Goal: Contribute content: Contribute content

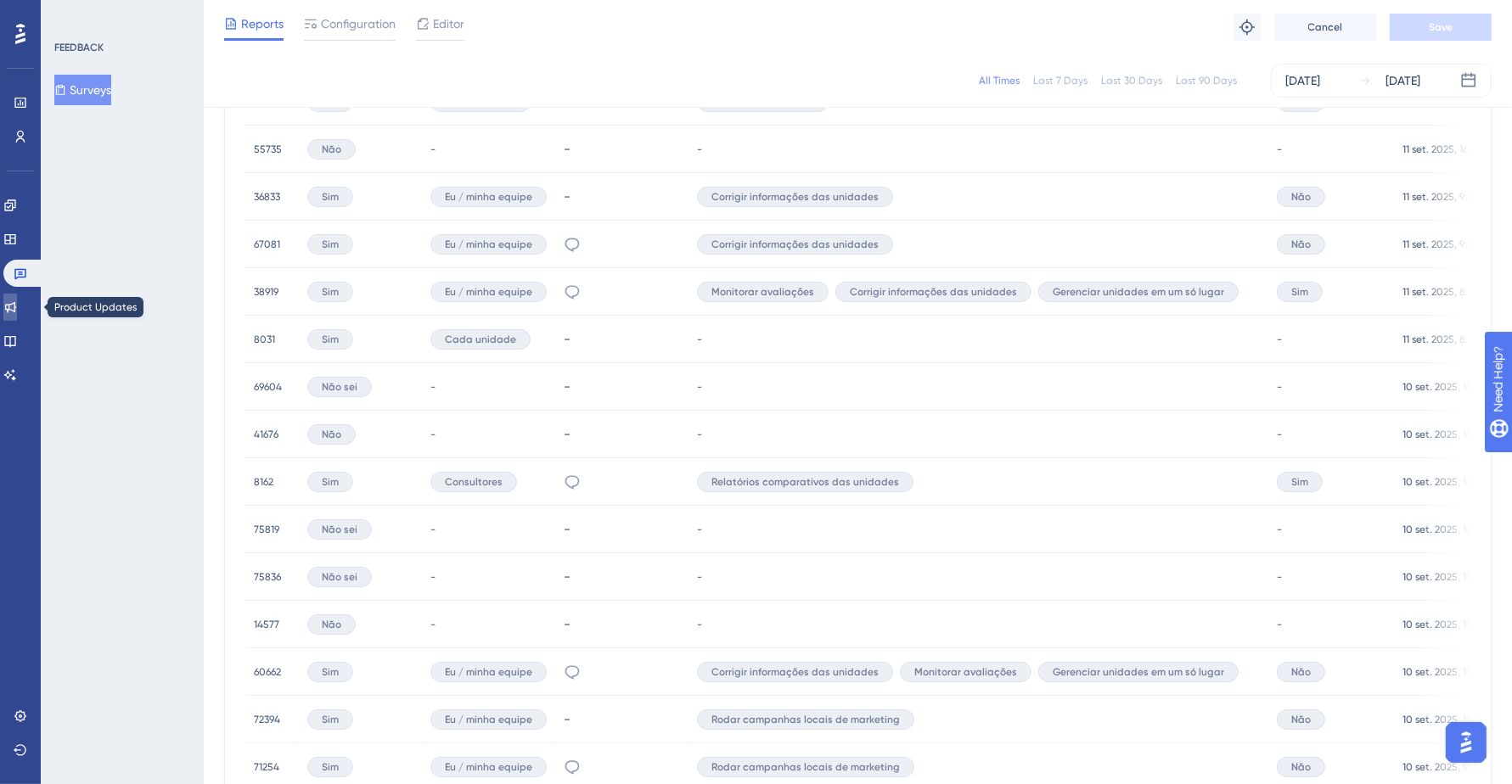
click at [17, 303] on icon at bounding box center [10, 308] width 14 height 14
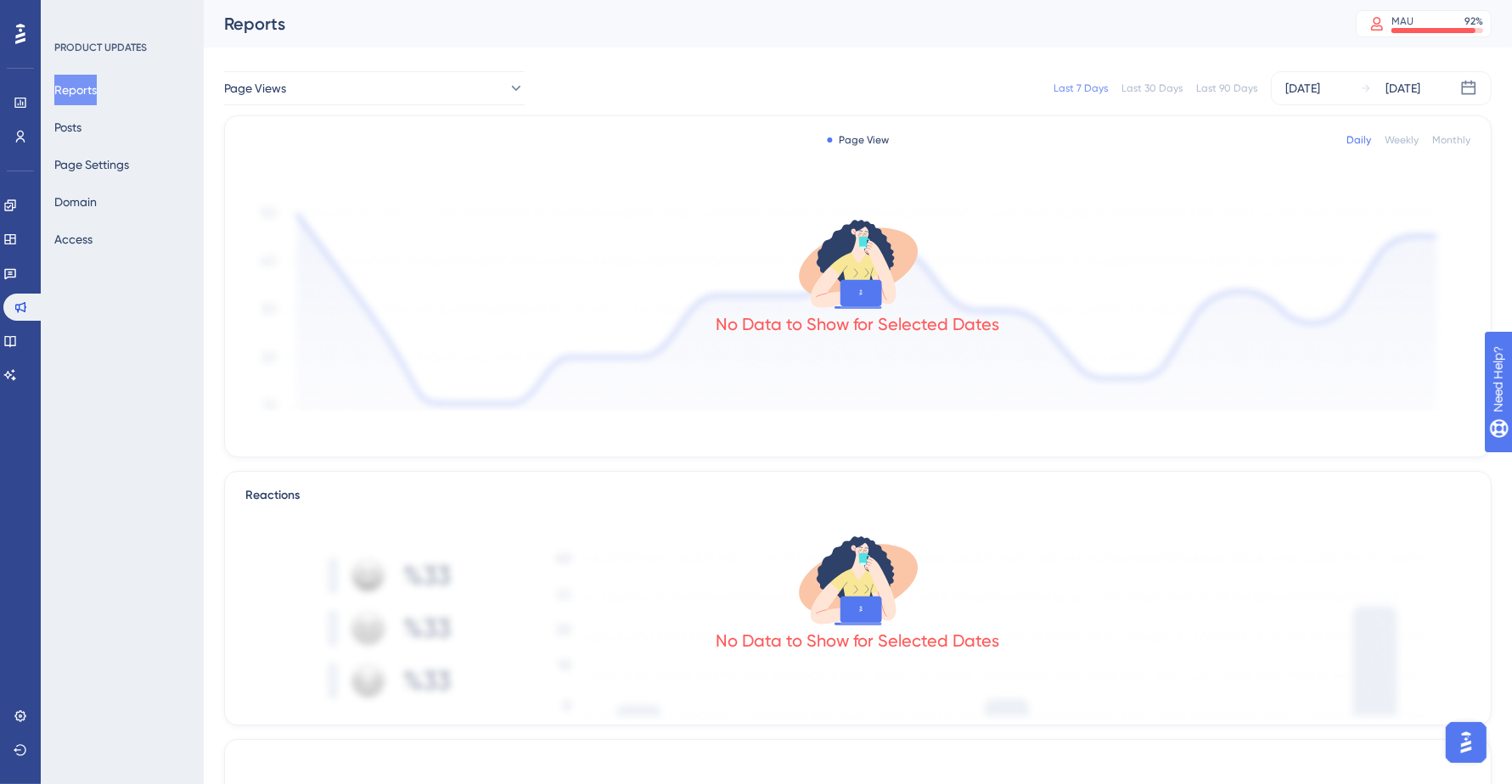
click at [1457, 753] on img "Open AI Assistant Launcher" at bounding box center [1464, 742] width 30 height 30
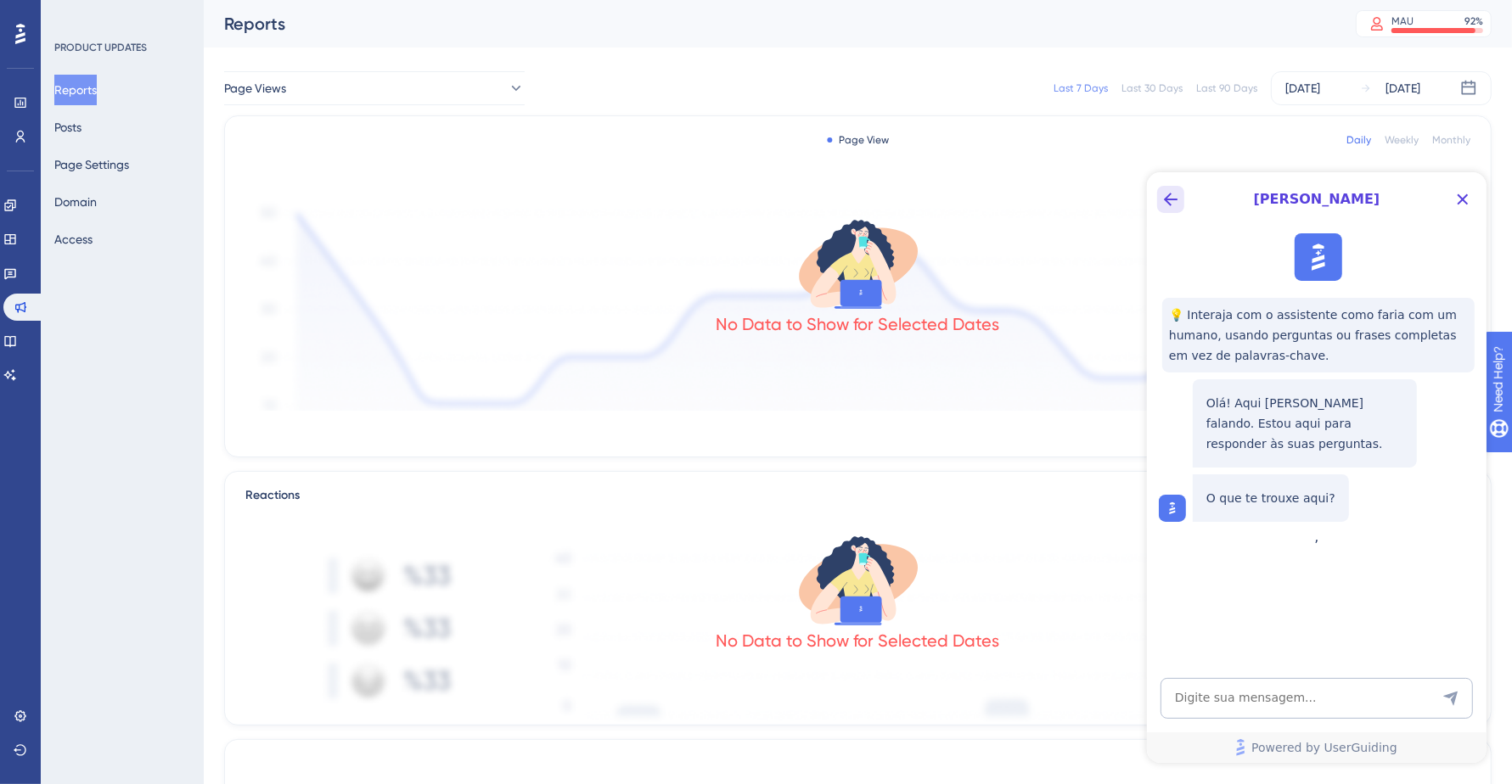
click at [1160, 194] on icon "Back Button" at bounding box center [1170, 198] width 21 height 21
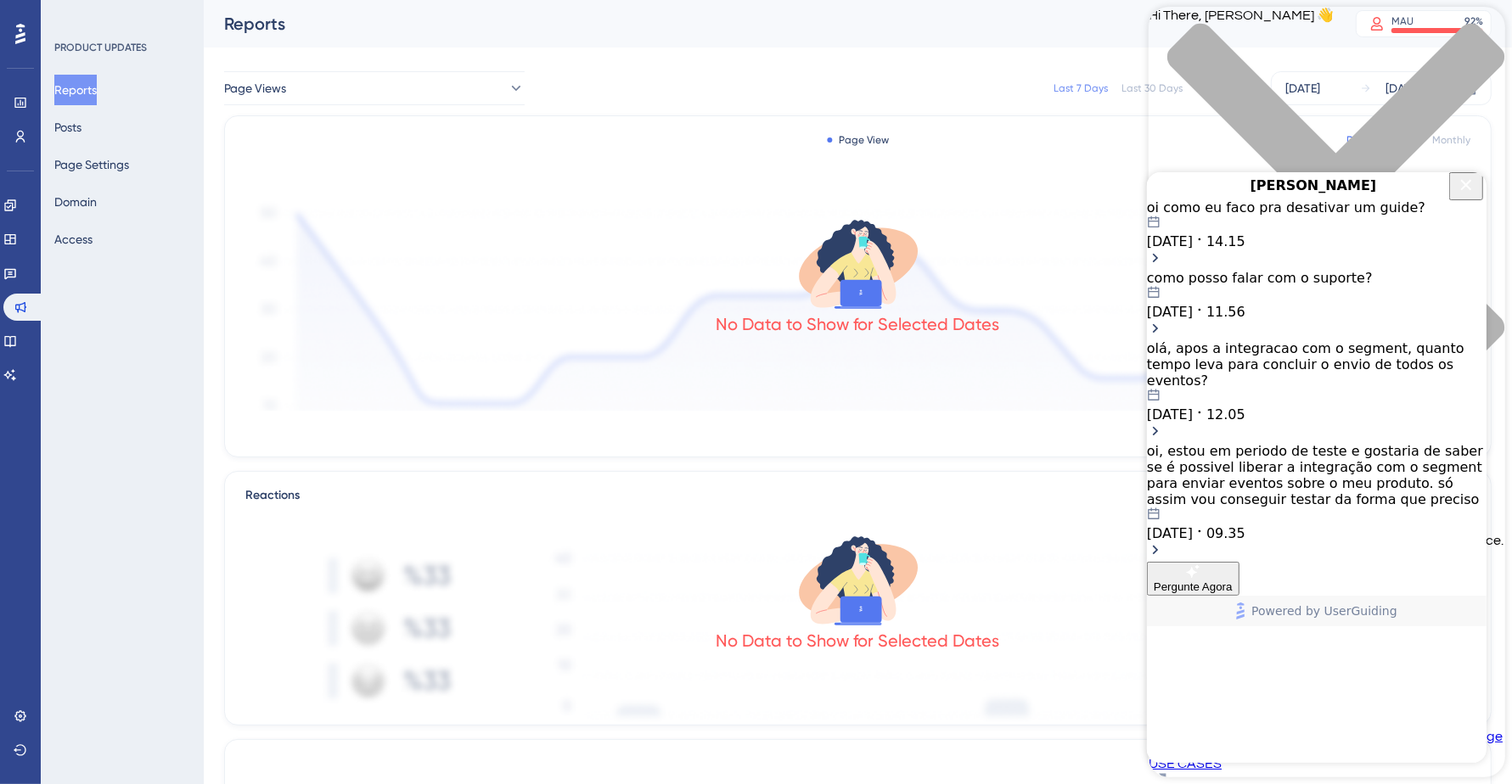
click at [1466, 194] on icon "Close Button" at bounding box center [1465, 185] width 21 height 21
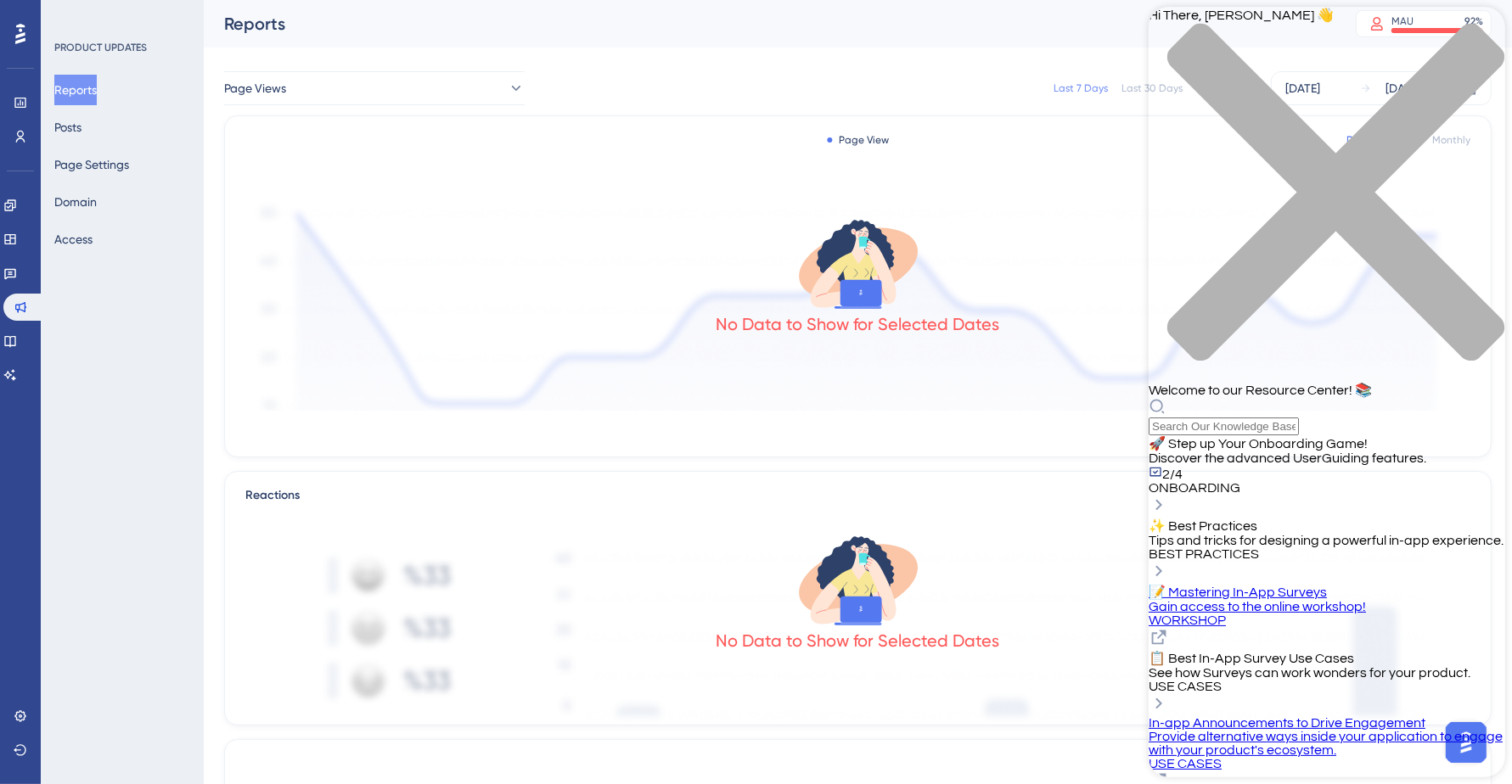
scroll to position [99, 0]
click at [1305, 534] on span "Tips and tricks for designing a powerful in-app experience." at bounding box center [1324, 541] width 354 height 14
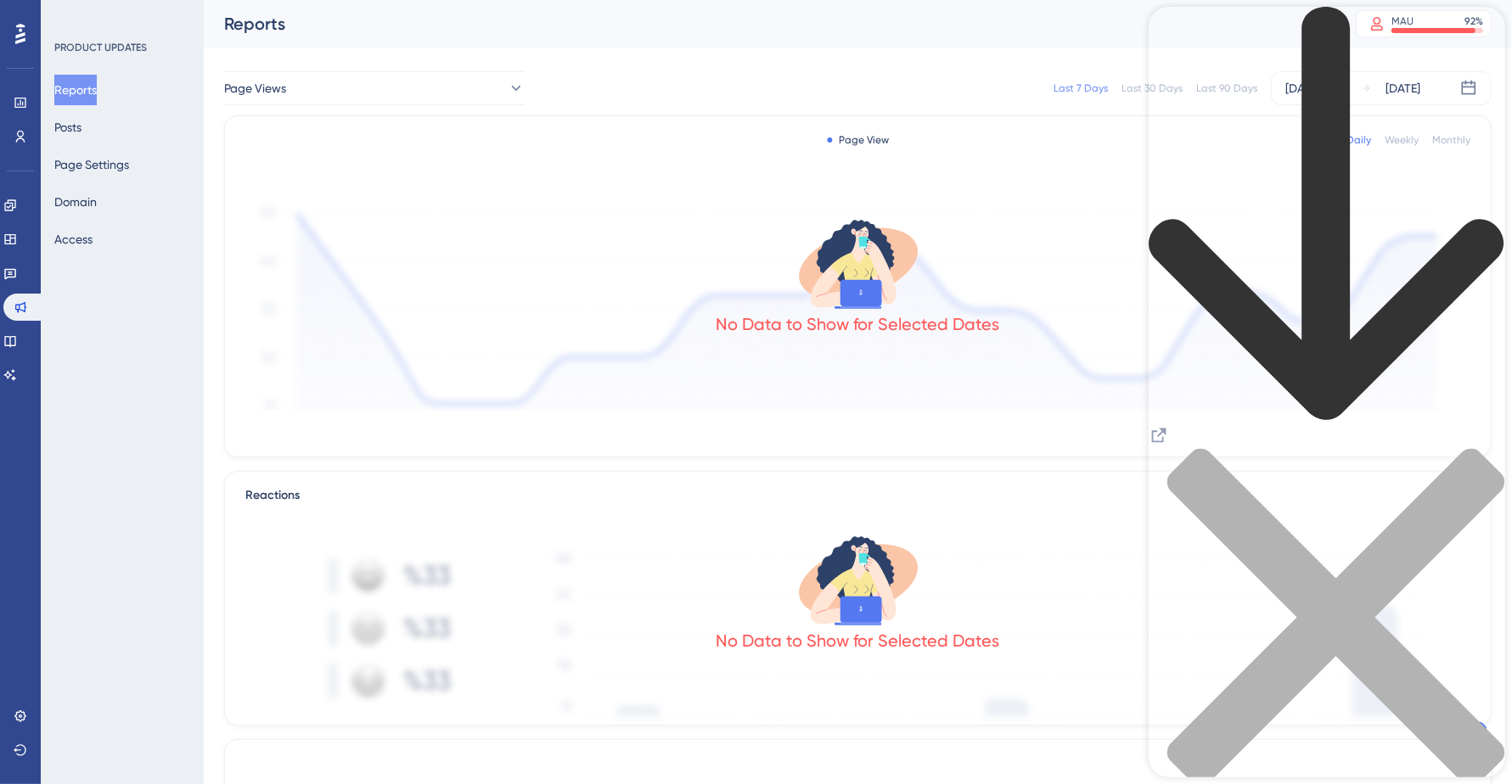
click at [1171, 40] on icon "back to header" at bounding box center [1325, 215] width 356 height 416
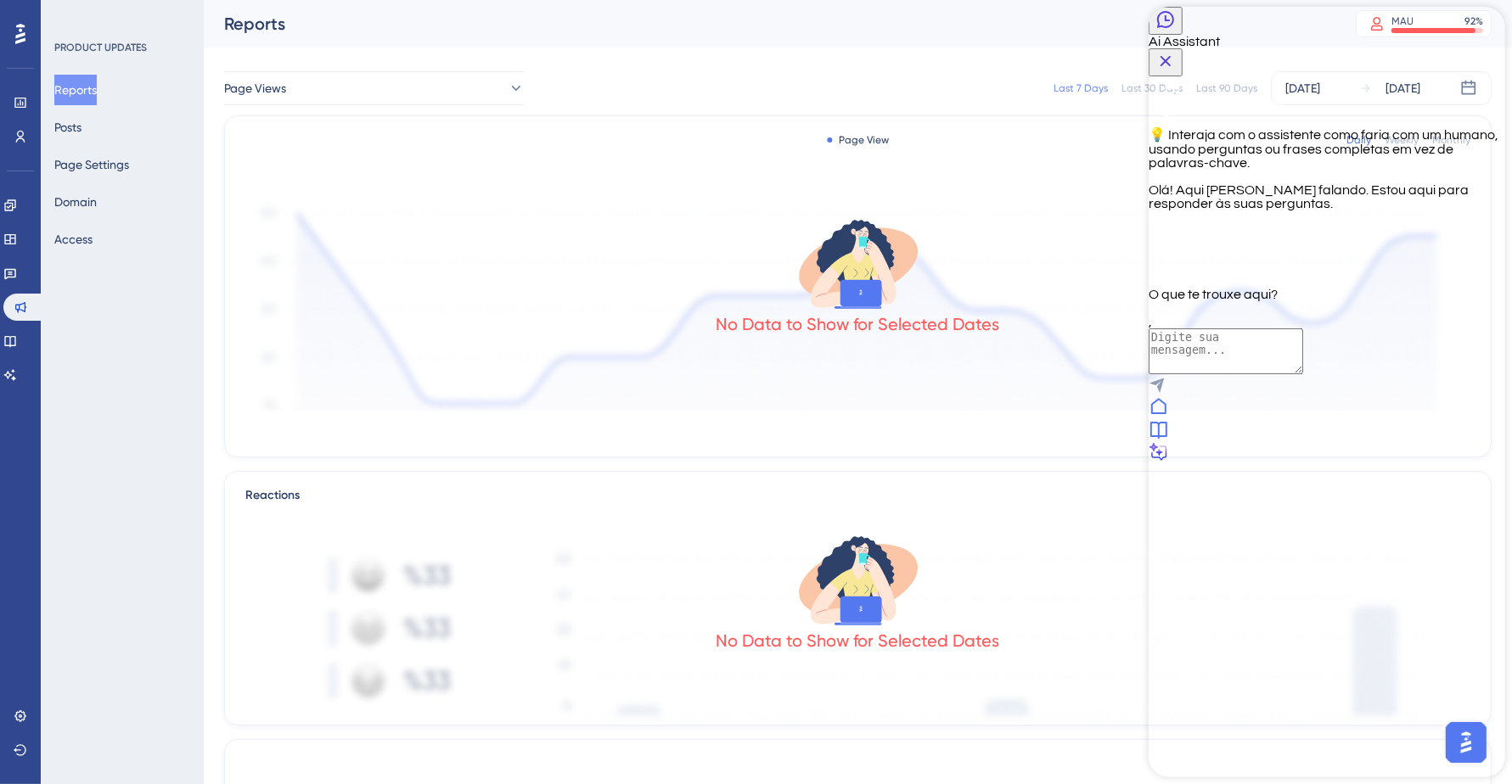
click at [1168, 417] on icon at bounding box center [1158, 407] width 21 height 21
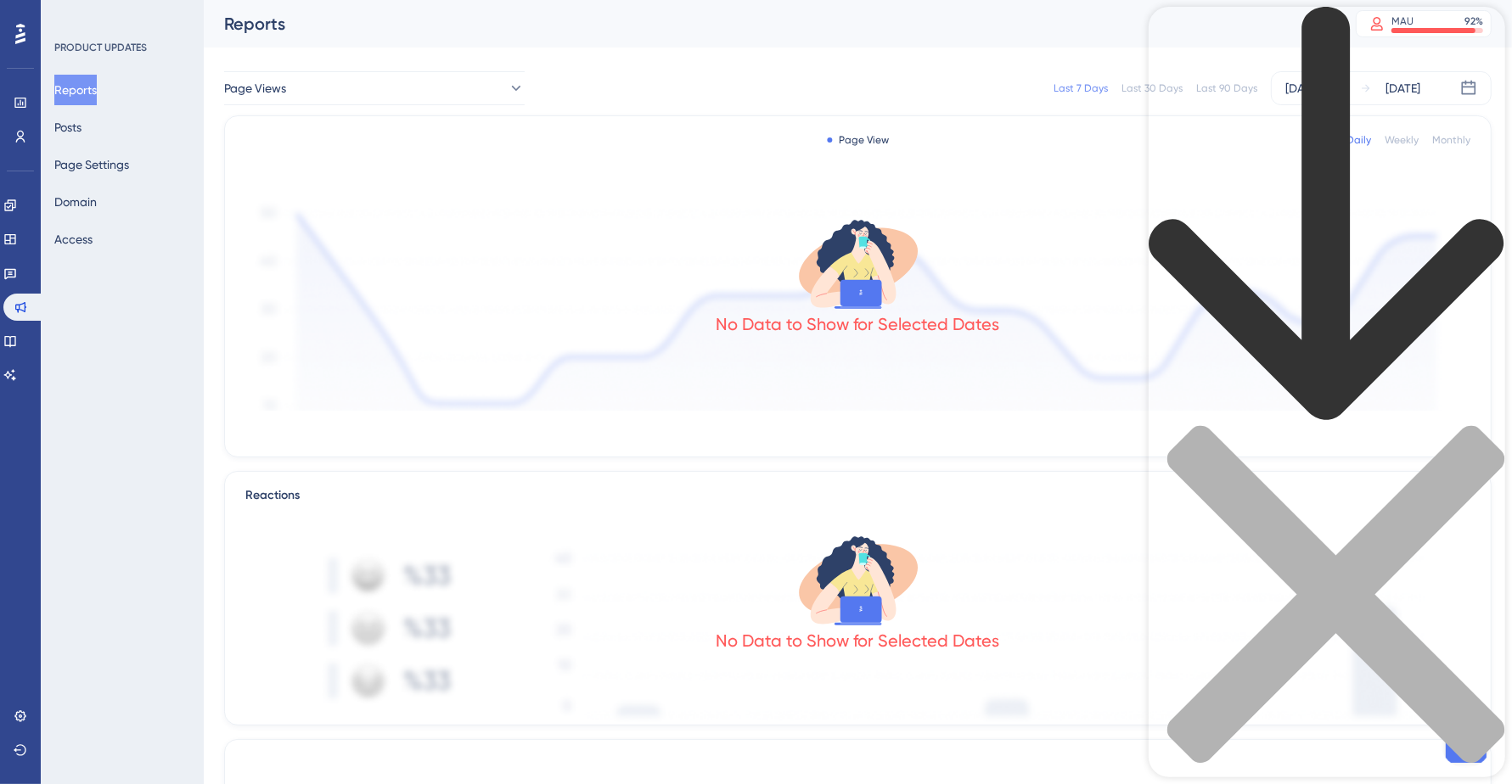
click at [1179, 31] on icon "back to header" at bounding box center [1325, 215] width 356 height 416
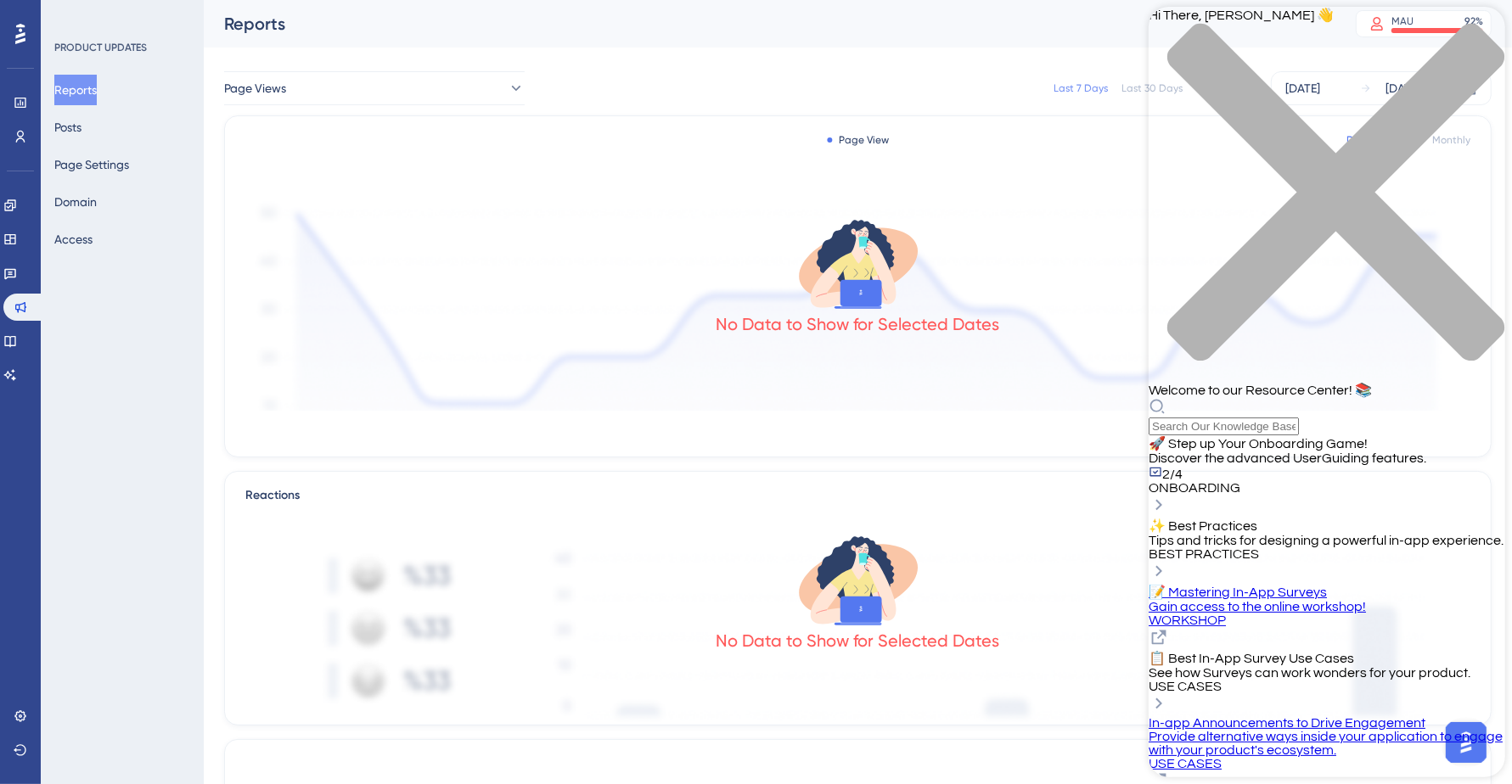
click at [1479, 31] on icon "close resource center" at bounding box center [1334, 191] width 337 height 337
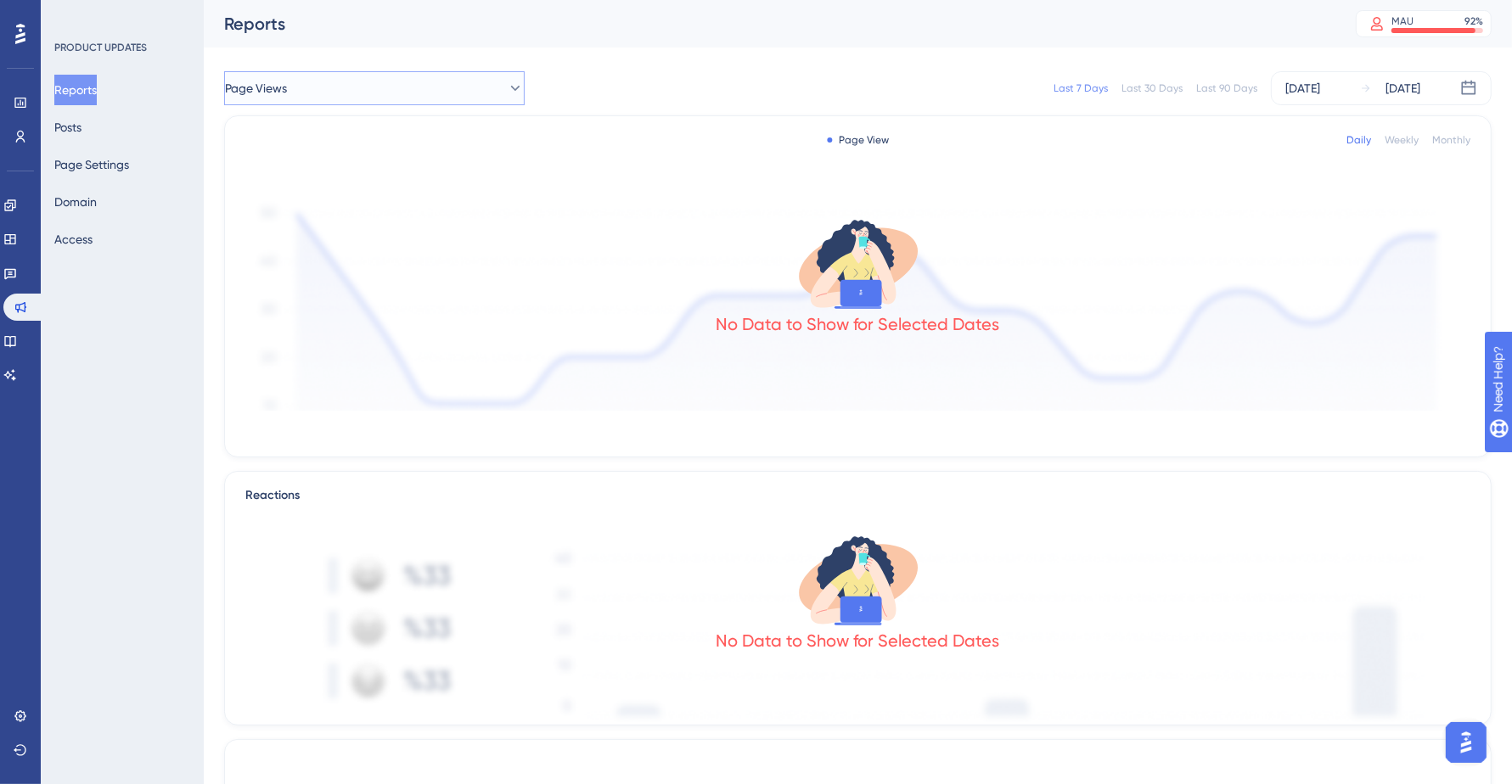
click at [462, 74] on button "Page Views" at bounding box center [374, 87] width 301 height 34
click at [282, 124] on div "Page Views Page Views" at bounding box center [374, 139] width 251 height 34
click at [69, 87] on button "Reports" at bounding box center [75, 89] width 42 height 30
click at [81, 126] on button "Posts" at bounding box center [68, 126] width 27 height 30
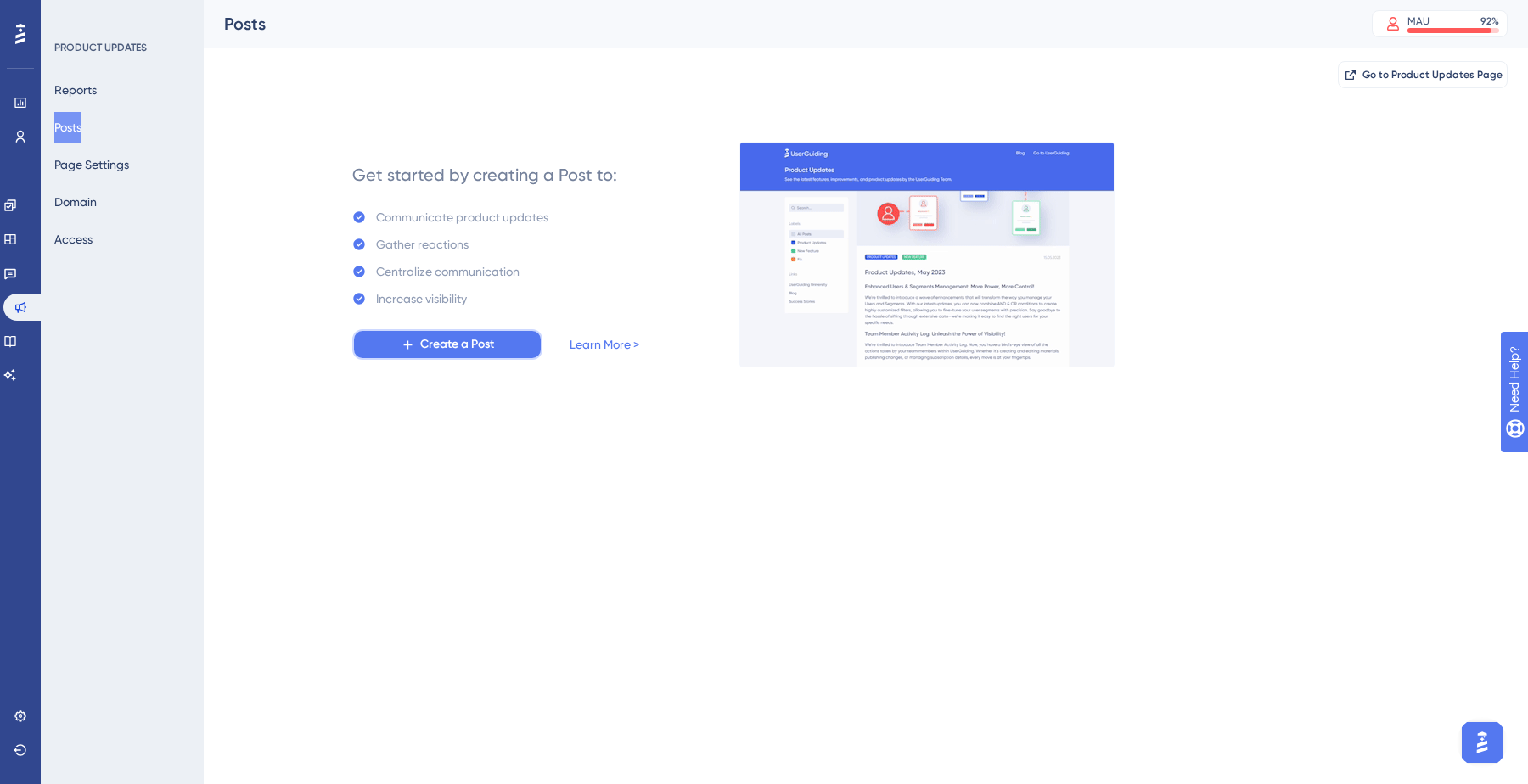
click at [486, 358] on button "Create a Post" at bounding box center [447, 344] width 190 height 30
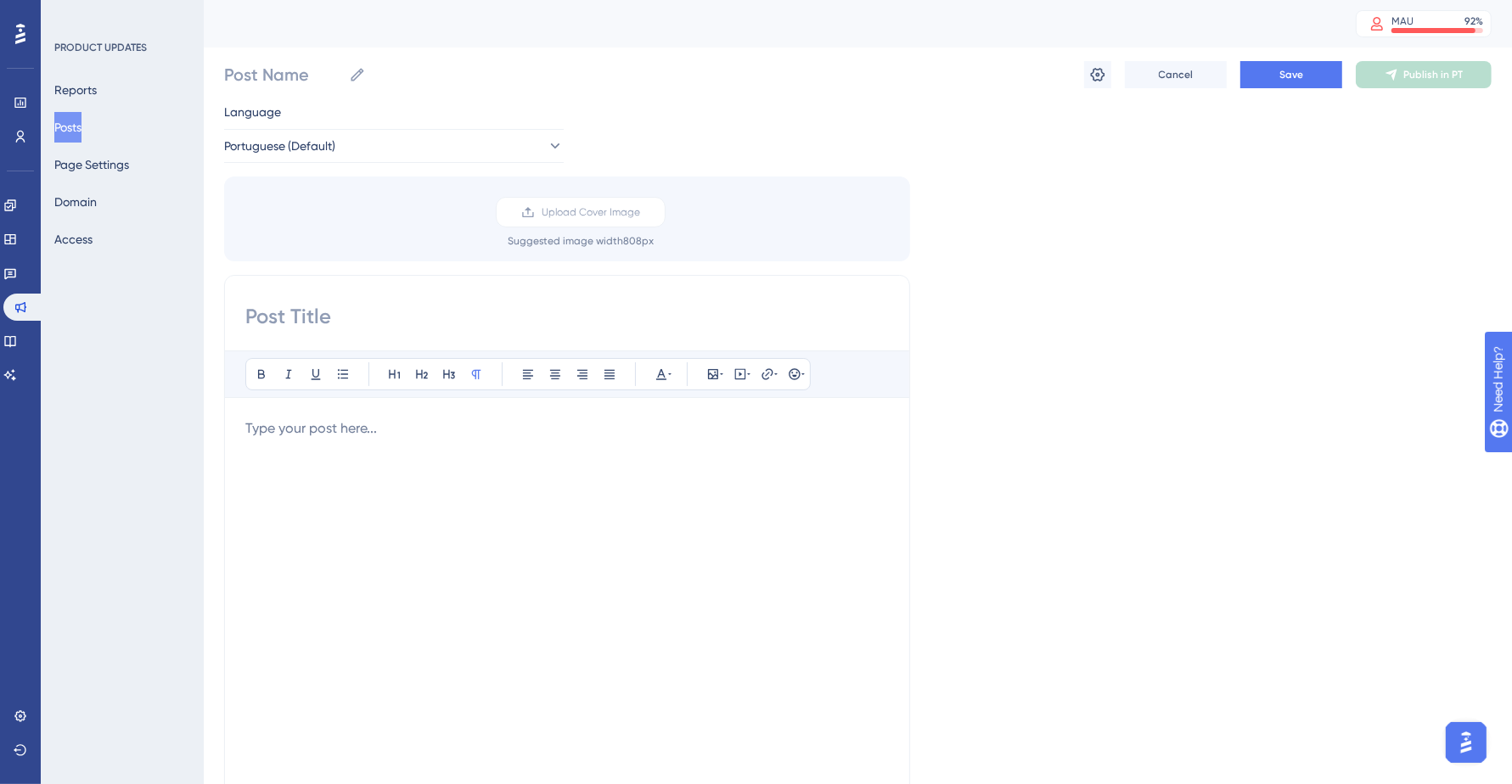
click at [443, 319] on input at bounding box center [567, 316] width 644 height 27
type input "sxxxxx"
click at [1022, 184] on div "Language Portuguese (Default) Upload Cover Image Suggested image width 808 px s…" at bounding box center [858, 505] width 1268 height 807
click at [1092, 76] on icon at bounding box center [1098, 75] width 17 height 17
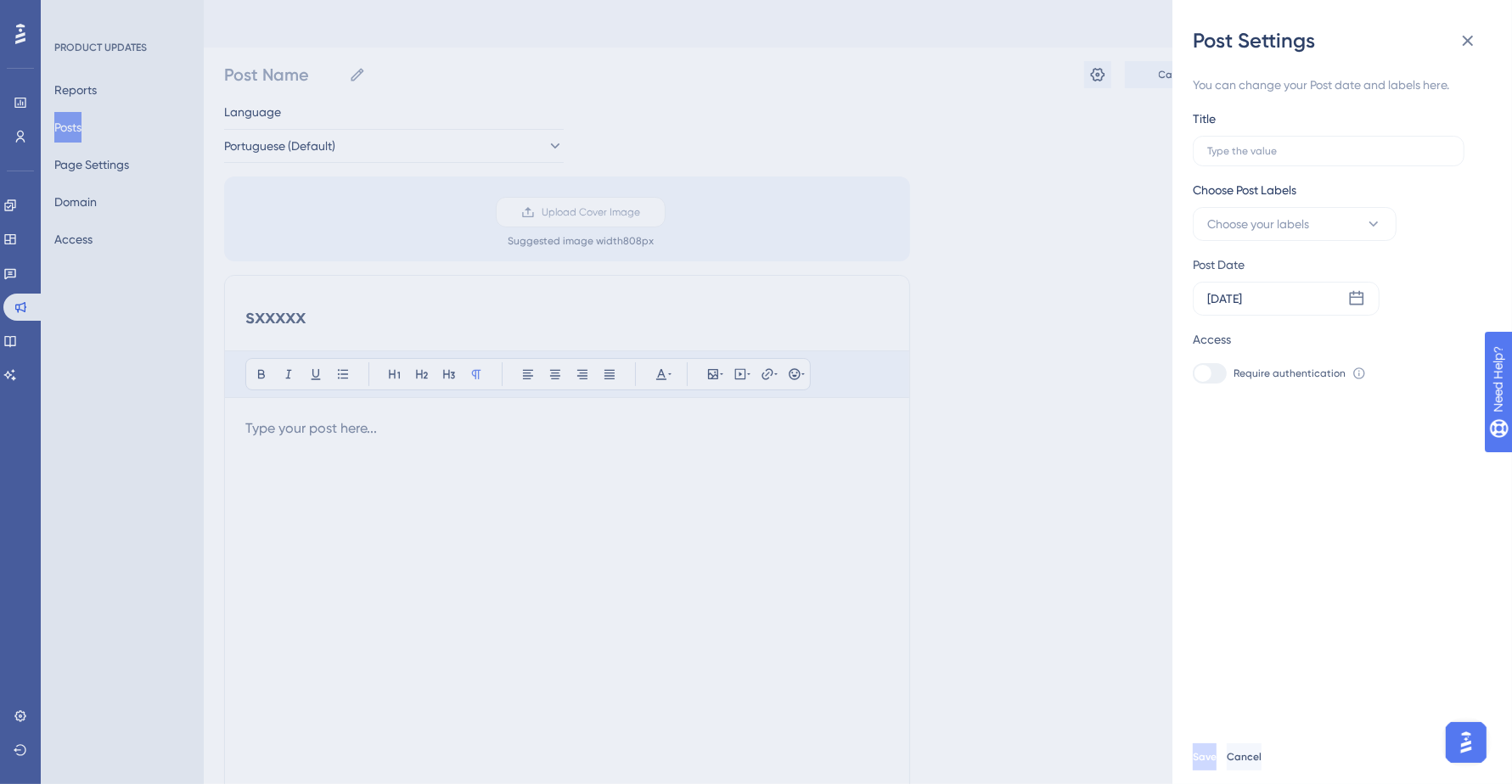
click at [1217, 370] on div at bounding box center [1209, 373] width 34 height 21
drag, startPoint x: 1204, startPoint y: 375, endPoint x: 1217, endPoint y: 373, distance: 13.2
click at [1206, 374] on div at bounding box center [1203, 373] width 17 height 17
click at [1358, 373] on icon at bounding box center [1360, 373] width 14 height 14
click at [1238, 217] on span "Choose your labels" at bounding box center [1258, 224] width 102 height 21
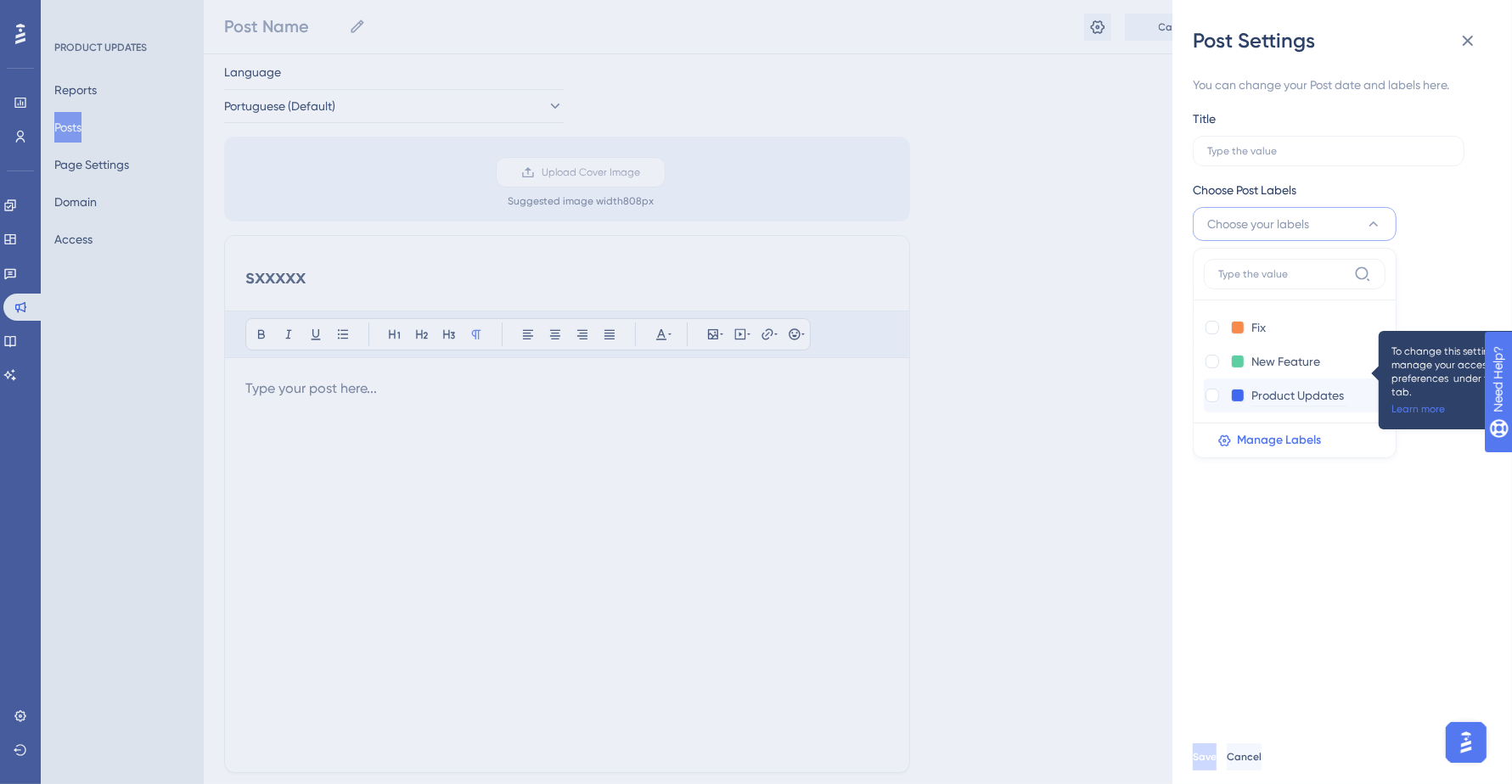
scroll to position [52, 0]
click at [1276, 397] on input "Product Updates" at bounding box center [1299, 396] width 96 height 21
click at [1214, 392] on div at bounding box center [1212, 396] width 14 height 14
checkbox input "true"
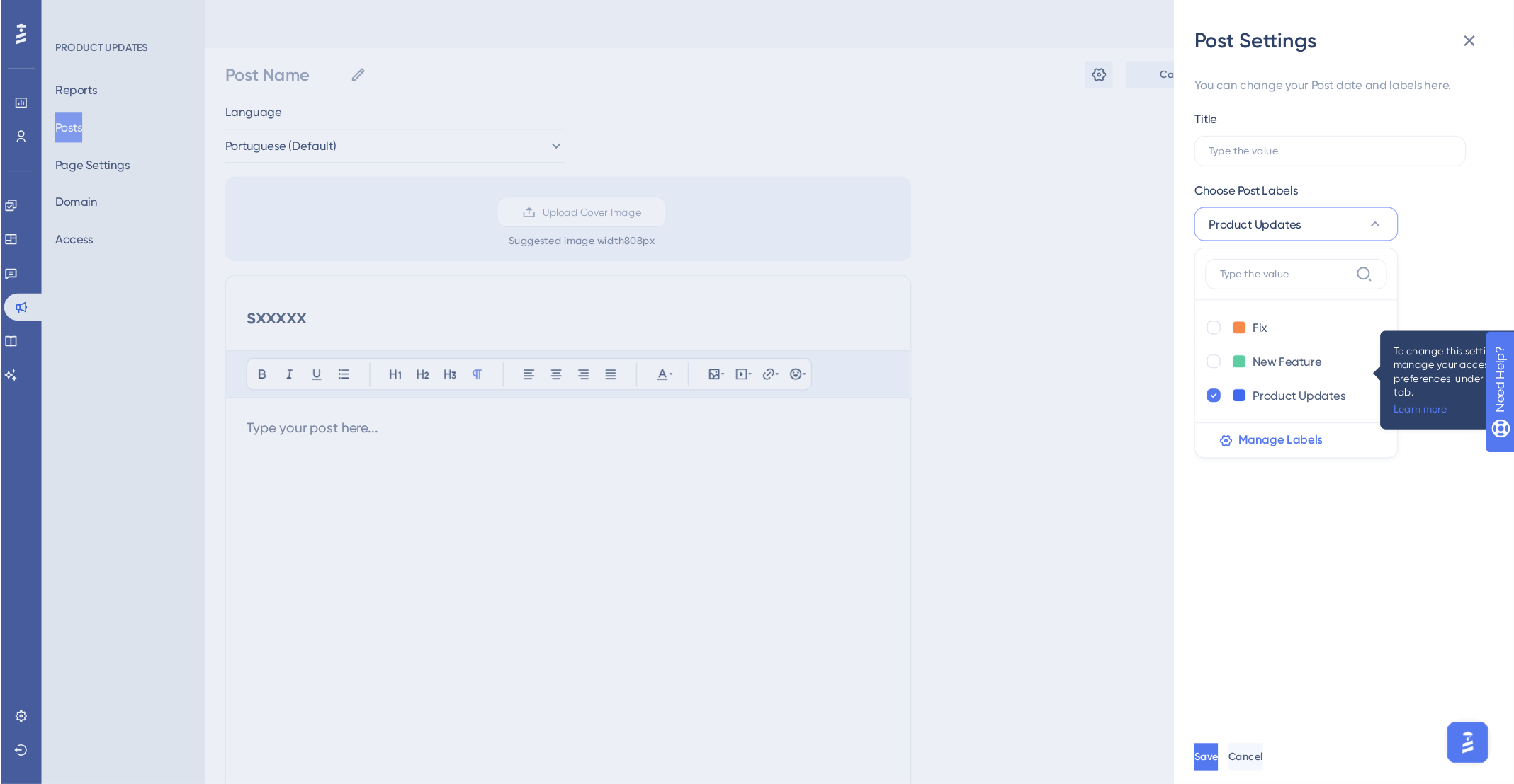
scroll to position [0, 0]
click at [1092, 133] on label at bounding box center [1108, 126] width 226 height 25
click at [1092, 131] on input "text" at bounding box center [1108, 126] width 202 height 10
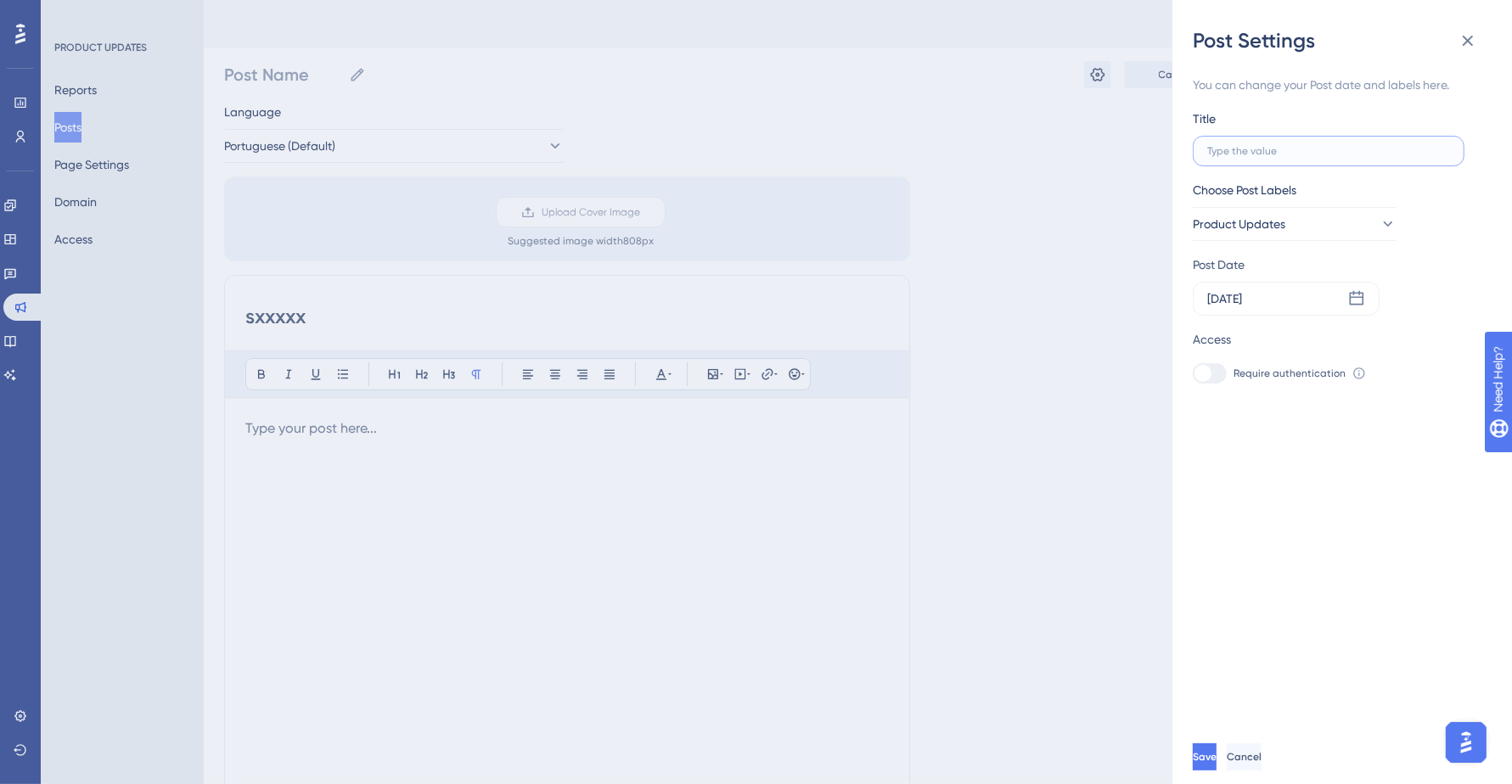
type input "t"
type input "te"
type input "tes"
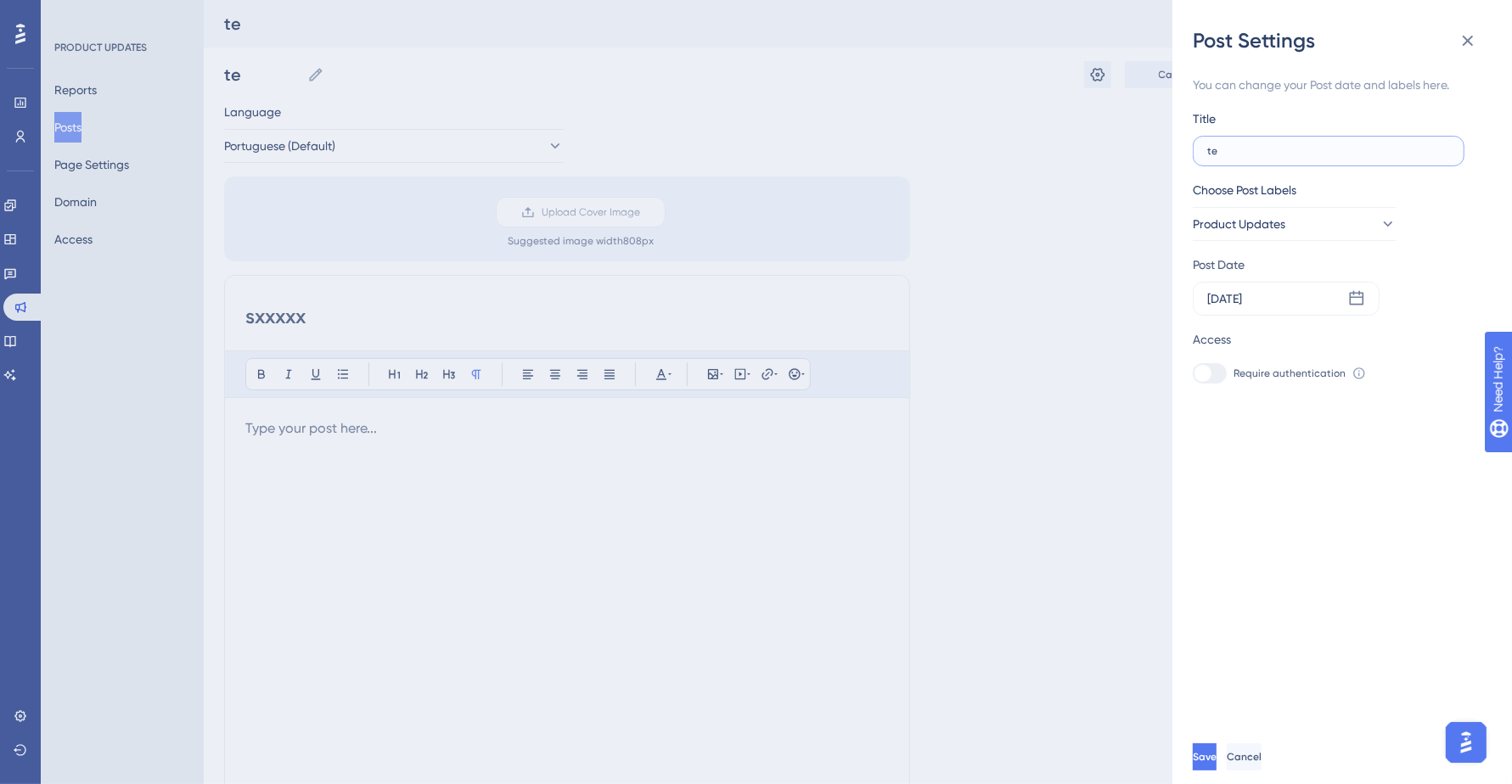
type input "tes"
type input "test"
type input "teste"
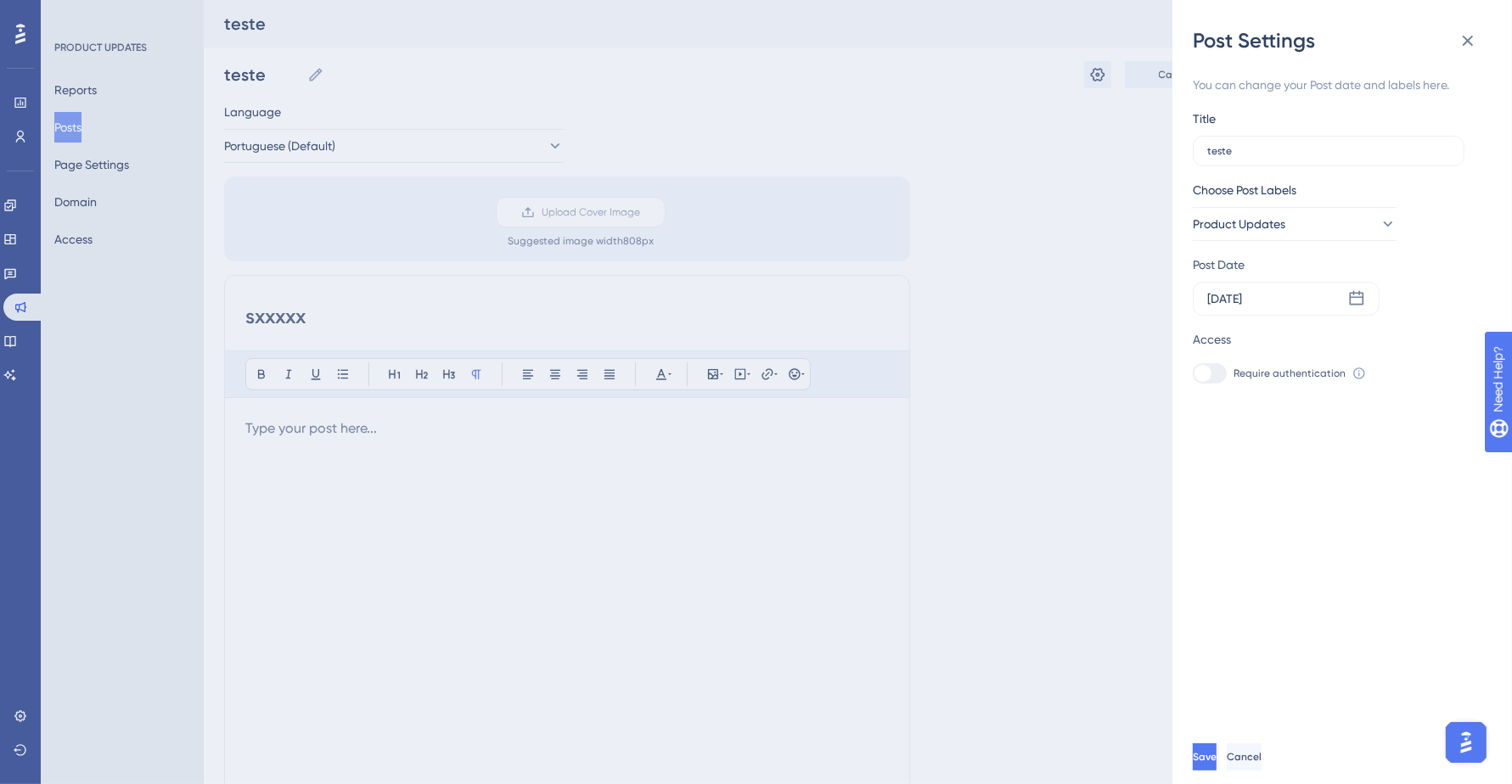
drag, startPoint x: 960, startPoint y: 302, endPoint x: 1114, endPoint y: 451, distance: 214.3
click at [961, 305] on div "Post Settings You can change your Post date and labels here. Title teste Choose…" at bounding box center [756, 392] width 1512 height 784
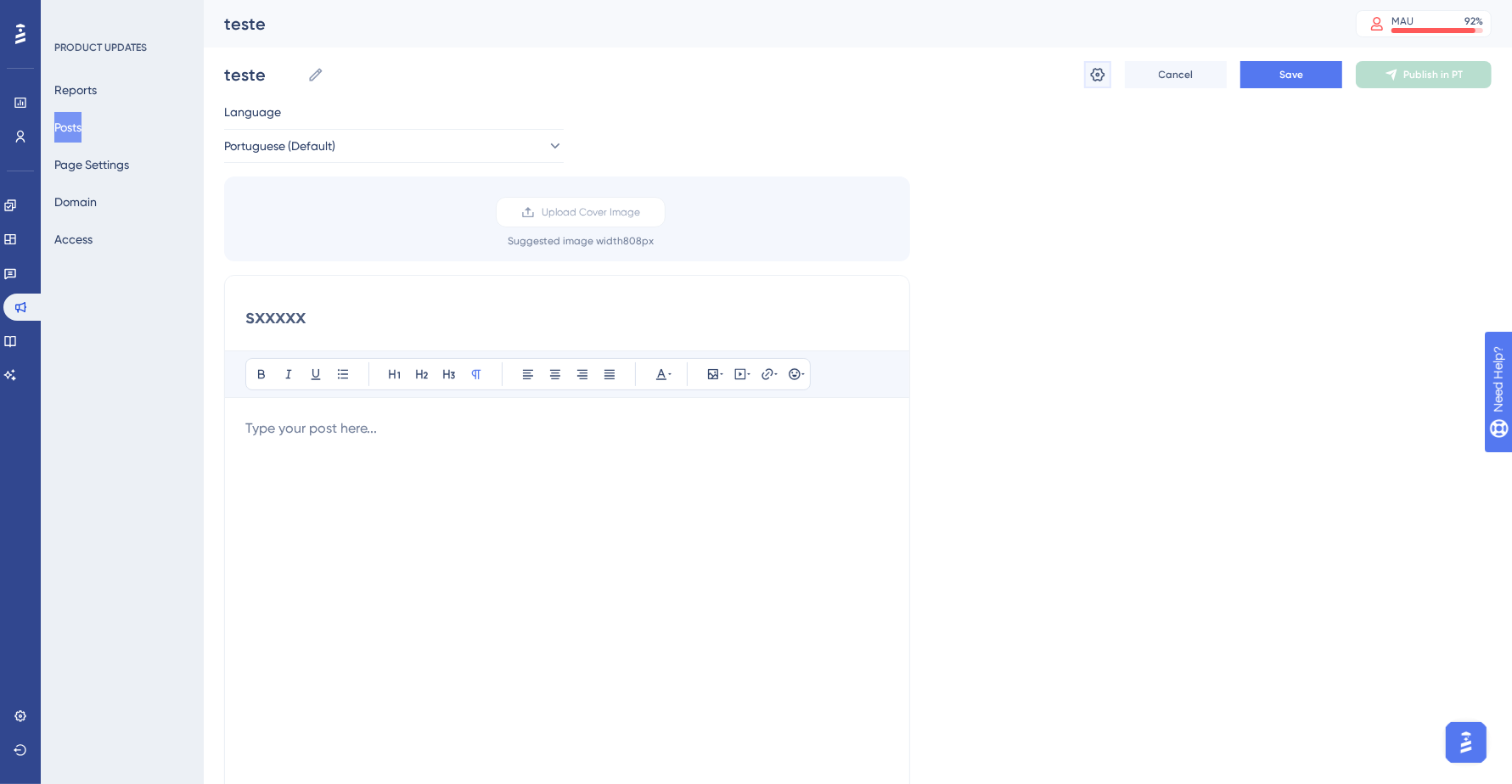
click at [1091, 71] on icon at bounding box center [1098, 75] width 17 height 17
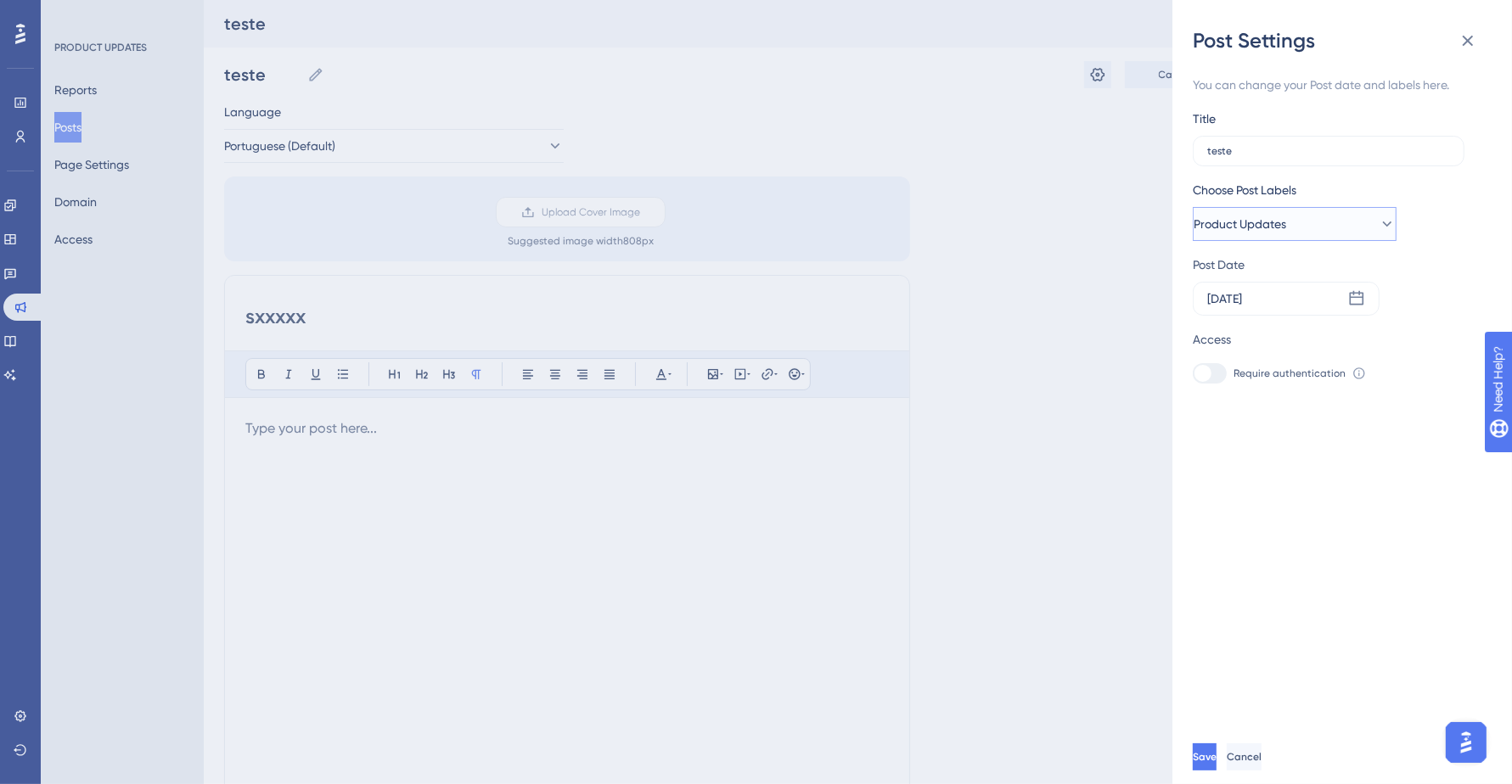
click at [1269, 217] on span "Product Updates" at bounding box center [1239, 224] width 93 height 21
click at [1269, 217] on span "Product Updates" at bounding box center [1253, 224] width 93 height 21
drag, startPoint x: 1218, startPoint y: 372, endPoint x: 1205, endPoint y: 369, distance: 13.3
click at [1217, 372] on div at bounding box center [1209, 373] width 34 height 21
click at [1202, 369] on div at bounding box center [1203, 373] width 17 height 17
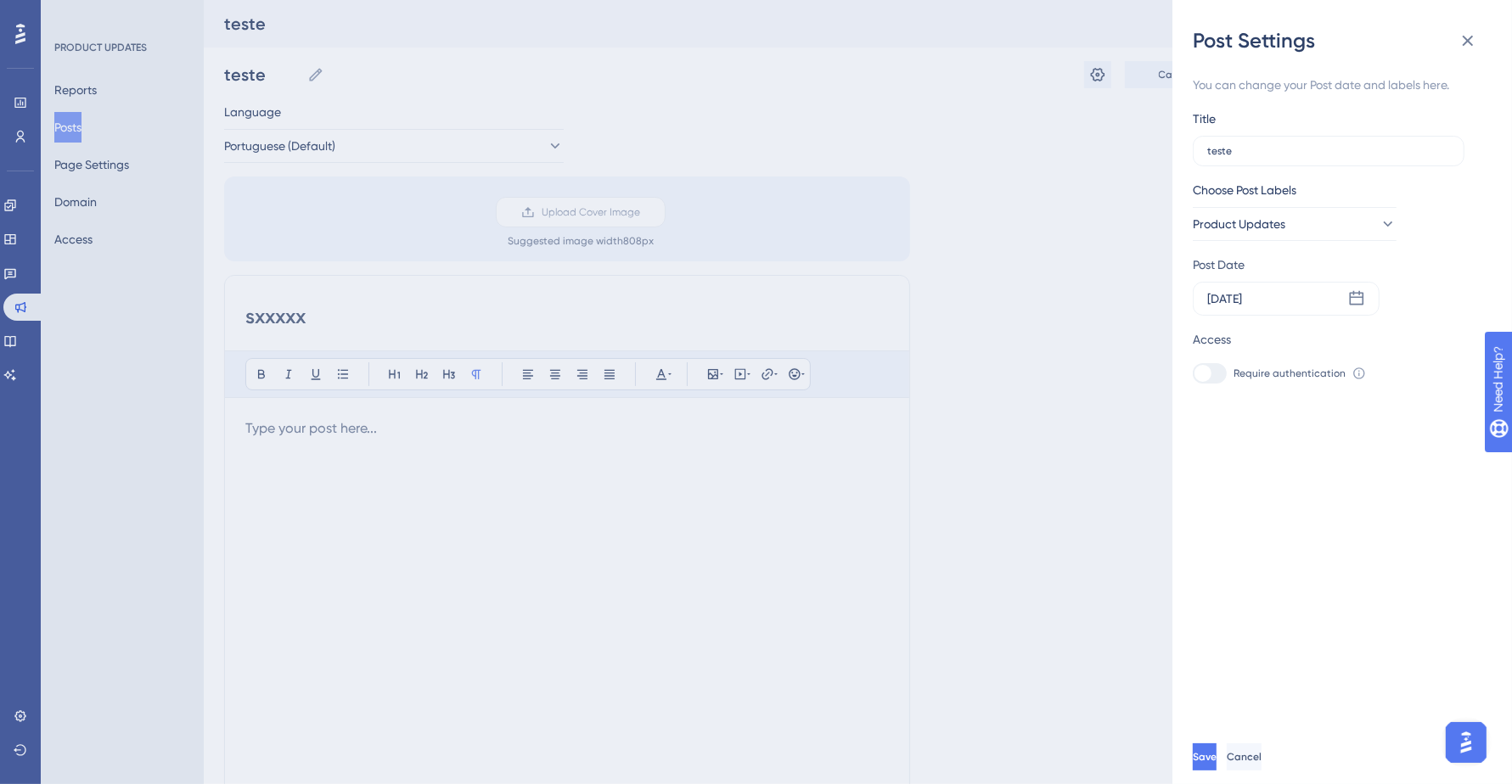
click at [1213, 367] on div at bounding box center [1209, 373] width 34 height 21
click at [1206, 370] on div at bounding box center [1203, 373] width 17 height 17
click at [1208, 372] on div at bounding box center [1203, 373] width 17 height 17
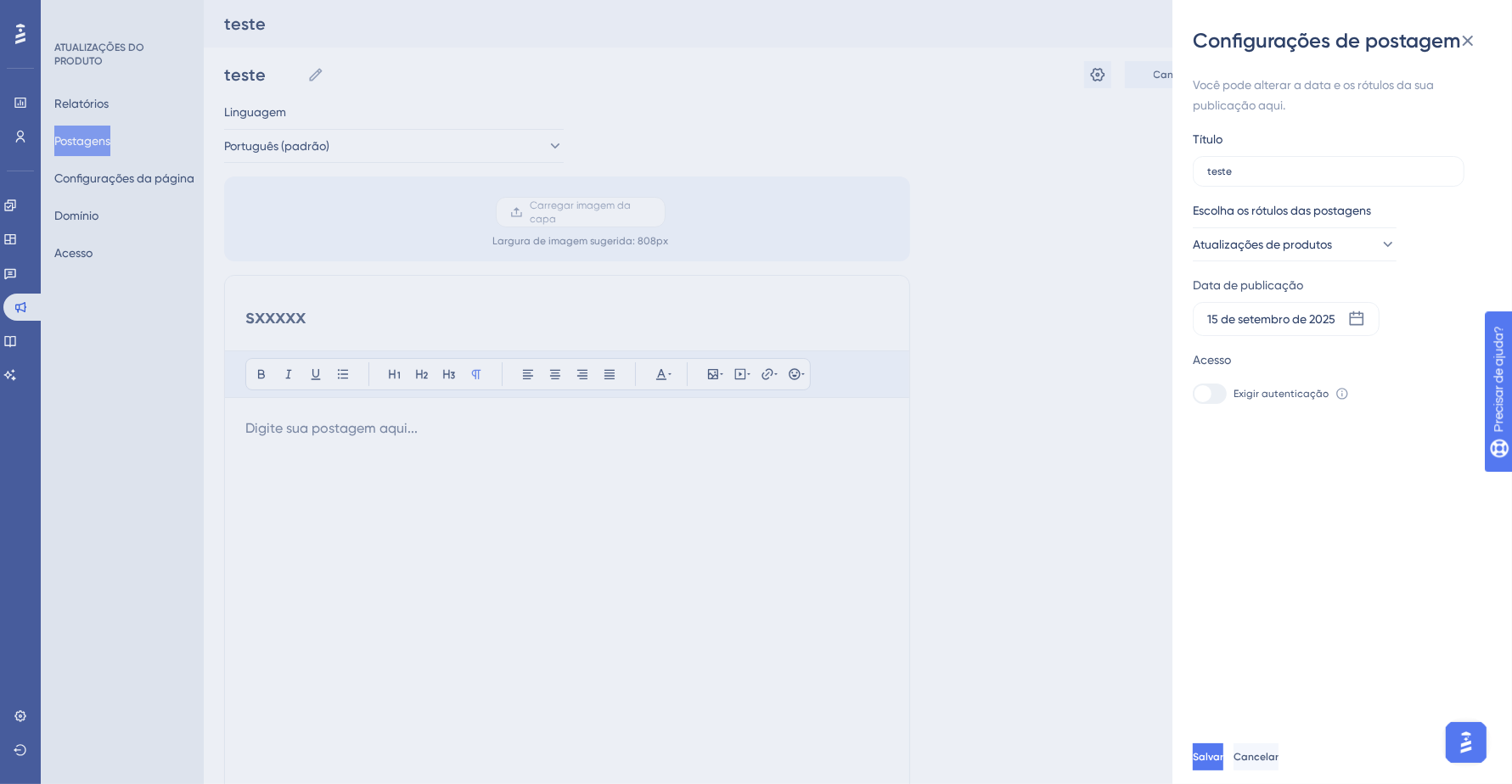
click at [1337, 393] on icon at bounding box center [1342, 394] width 14 height 14
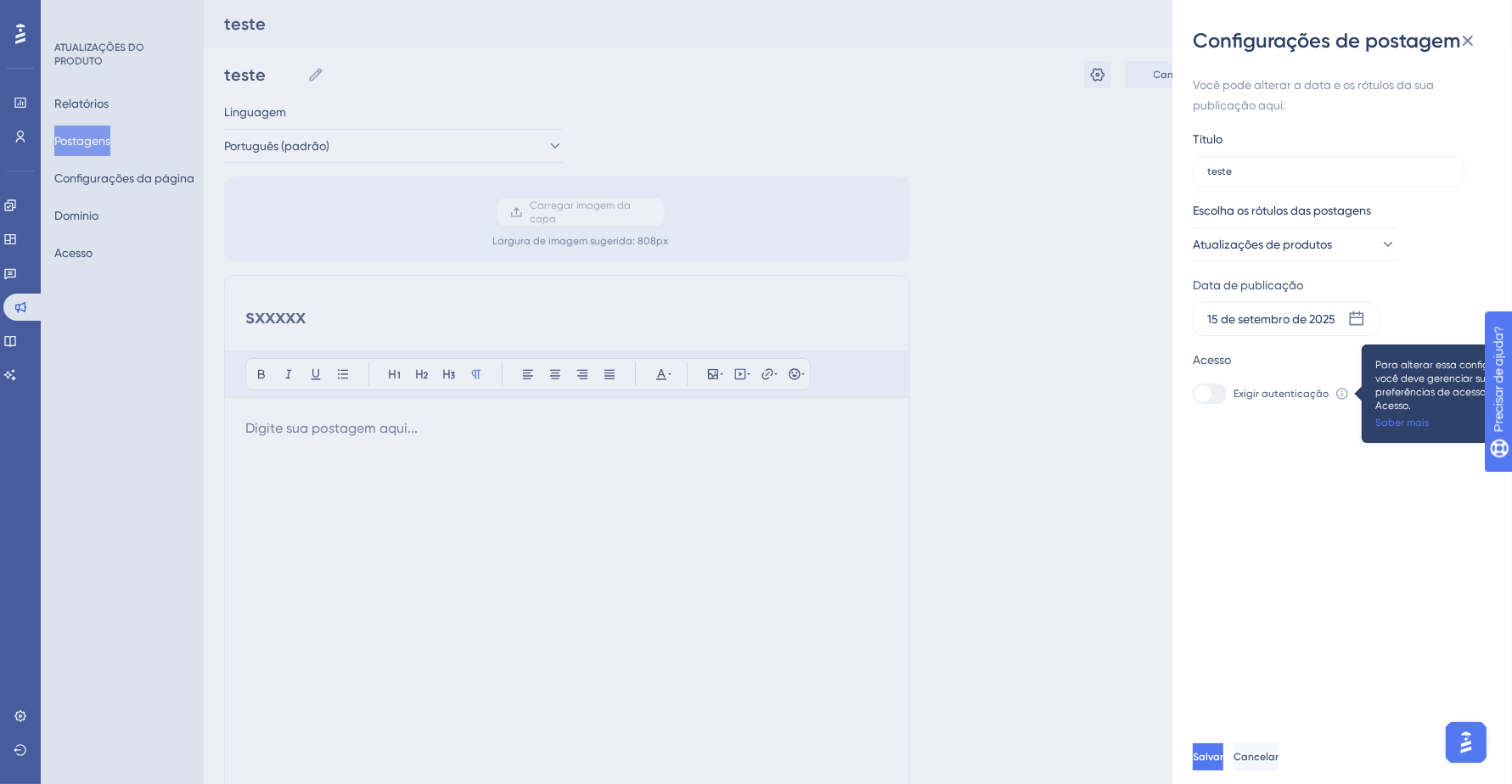
click at [1337, 396] on icon at bounding box center [1342, 394] width 14 height 14
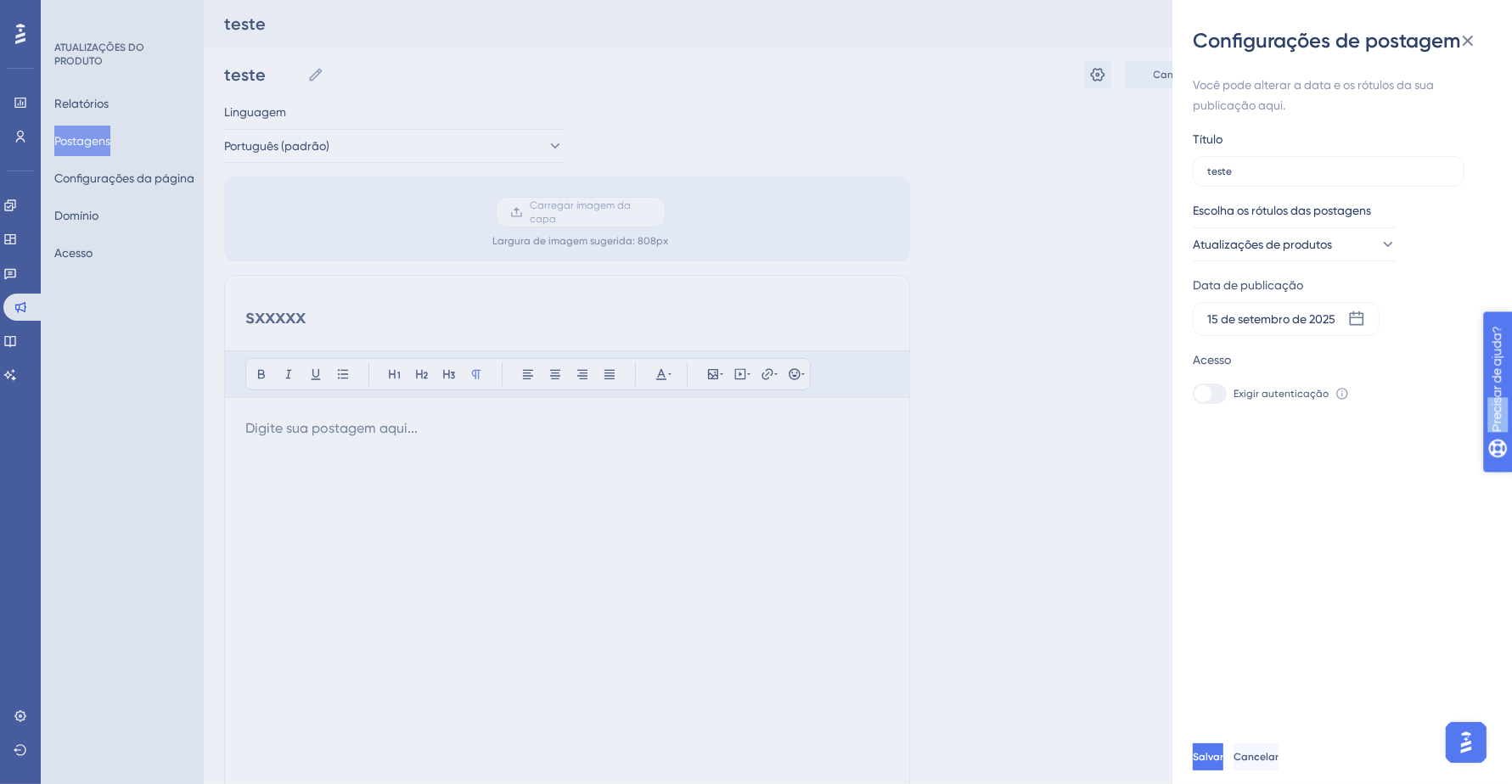
drag, startPoint x: 1560, startPoint y: 476, endPoint x: 1400, endPoint y: 460, distance: 160.8
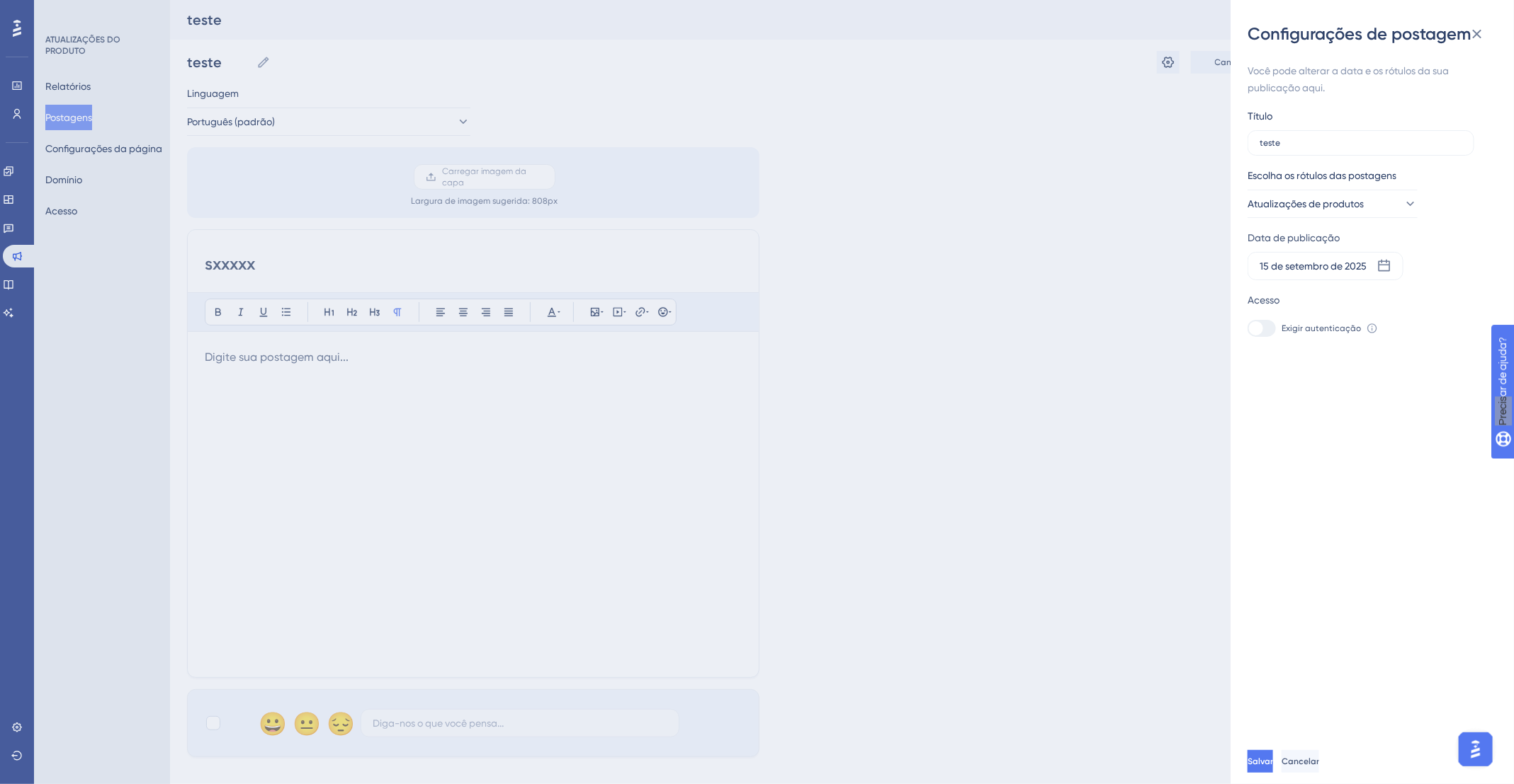
click at [1261, 327] on icon at bounding box center [1372, 329] width 12 height 12
click at [1261, 349] on font "Saber mais" at bounding box center [1423, 353] width 45 height 10
click at [1261, 33] on icon at bounding box center [1477, 34] width 17 height 17
